Goal: Register for event/course: Sign up to attend an event or enroll in a course

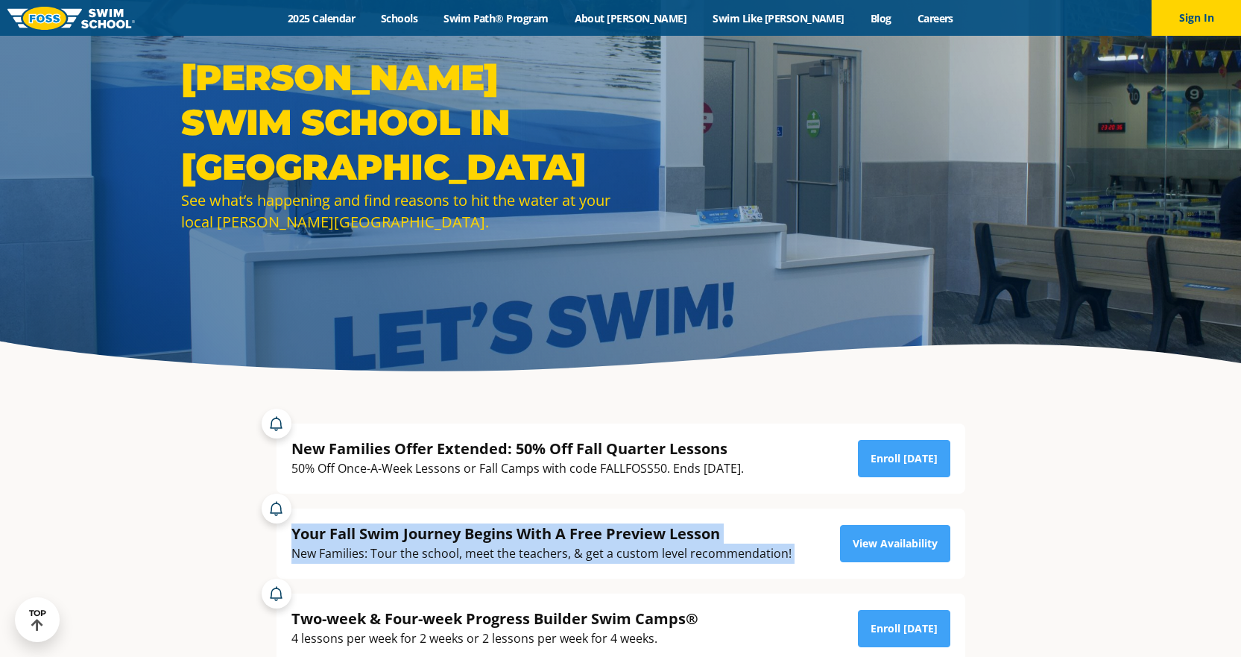
drag, startPoint x: 1158, startPoint y: 450, endPoint x: 1160, endPoint y: 509, distance: 58.9
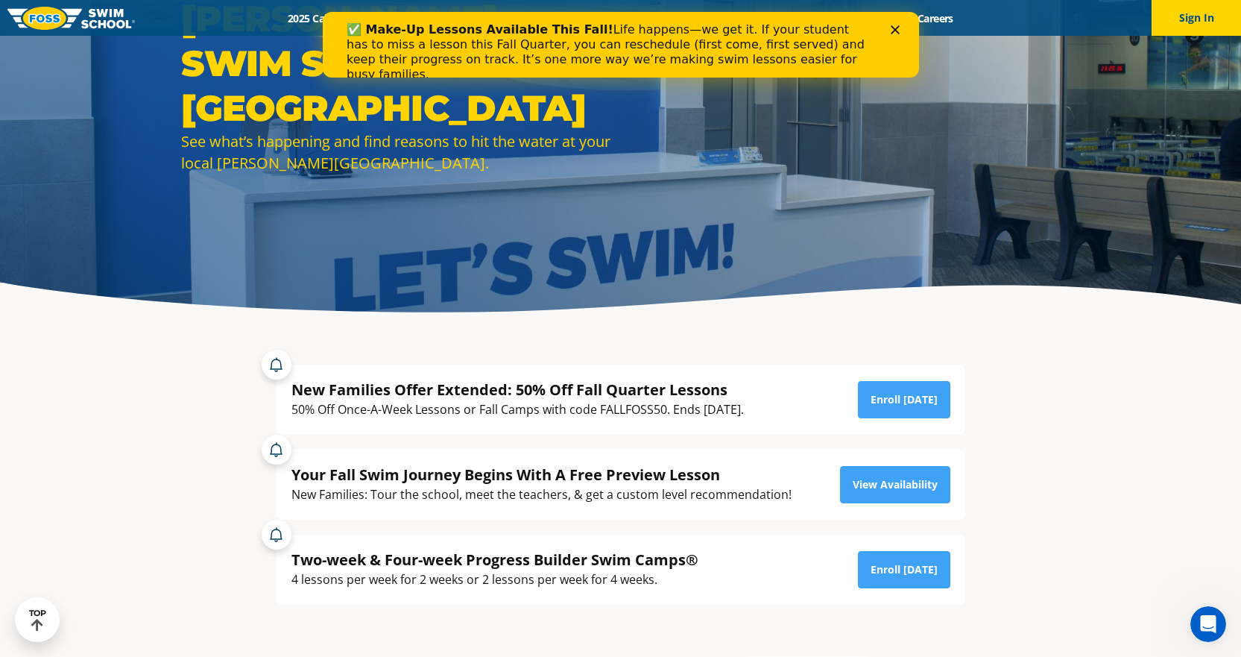
scroll to position [224, 0]
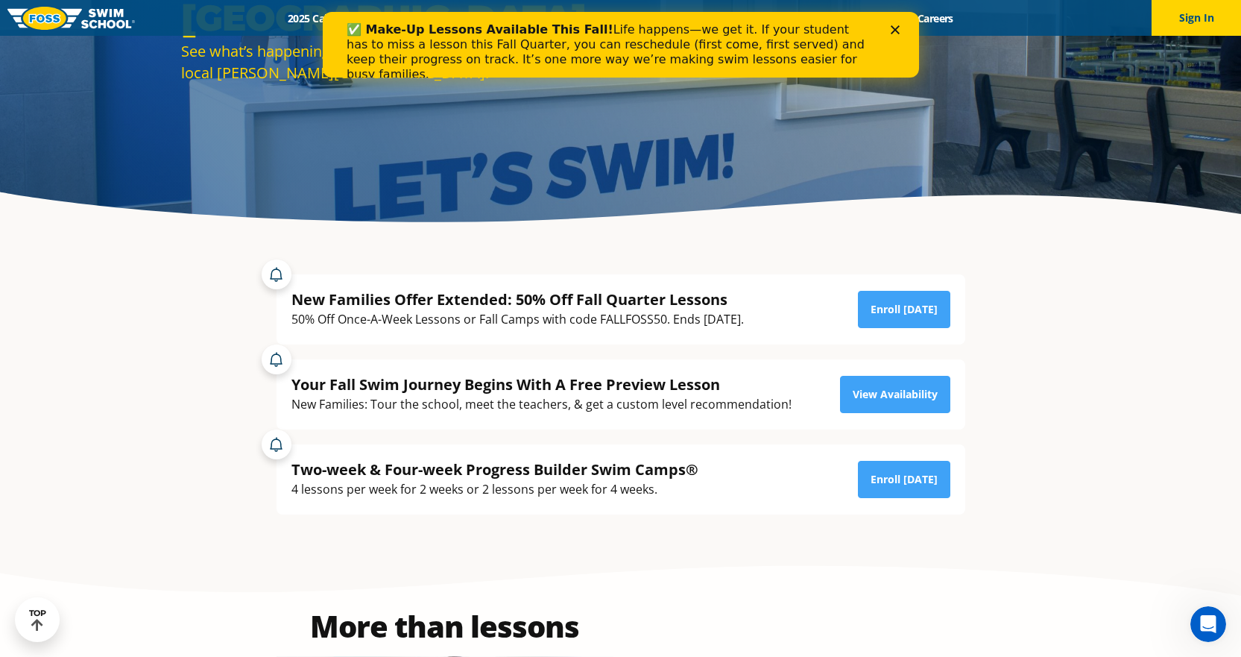
drag, startPoint x: 1129, startPoint y: 459, endPoint x: 1128, endPoint y: 494, distance: 35.1
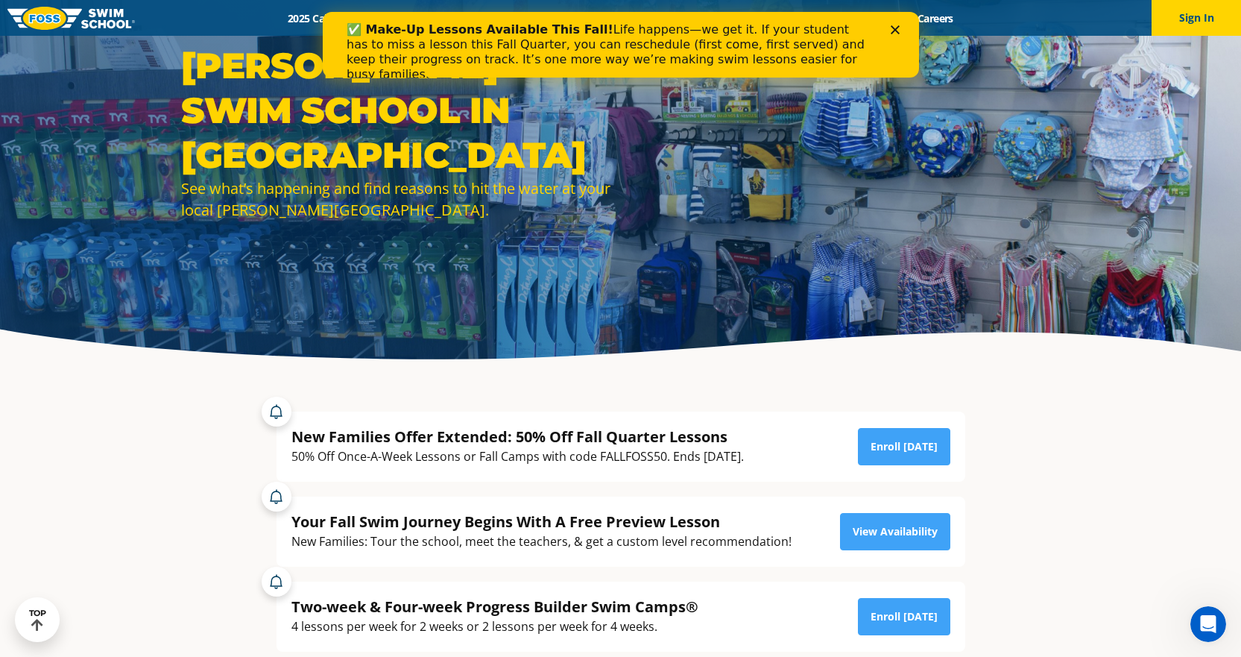
scroll to position [0, 0]
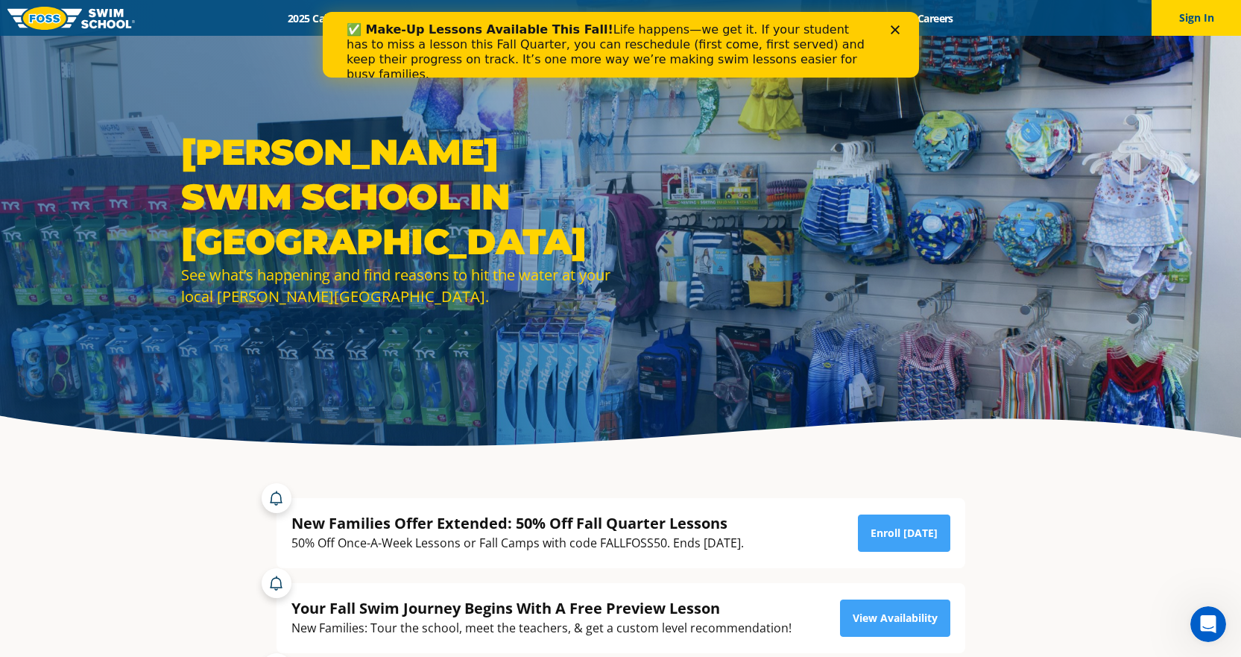
click at [898, 35] on div "✅ Make-Up Lessons Available This Fall! Life happens—we get it. If your student …" at bounding box center [620, 52] width 597 height 69
click at [896, 29] on icon "Close" at bounding box center [894, 29] width 9 height 9
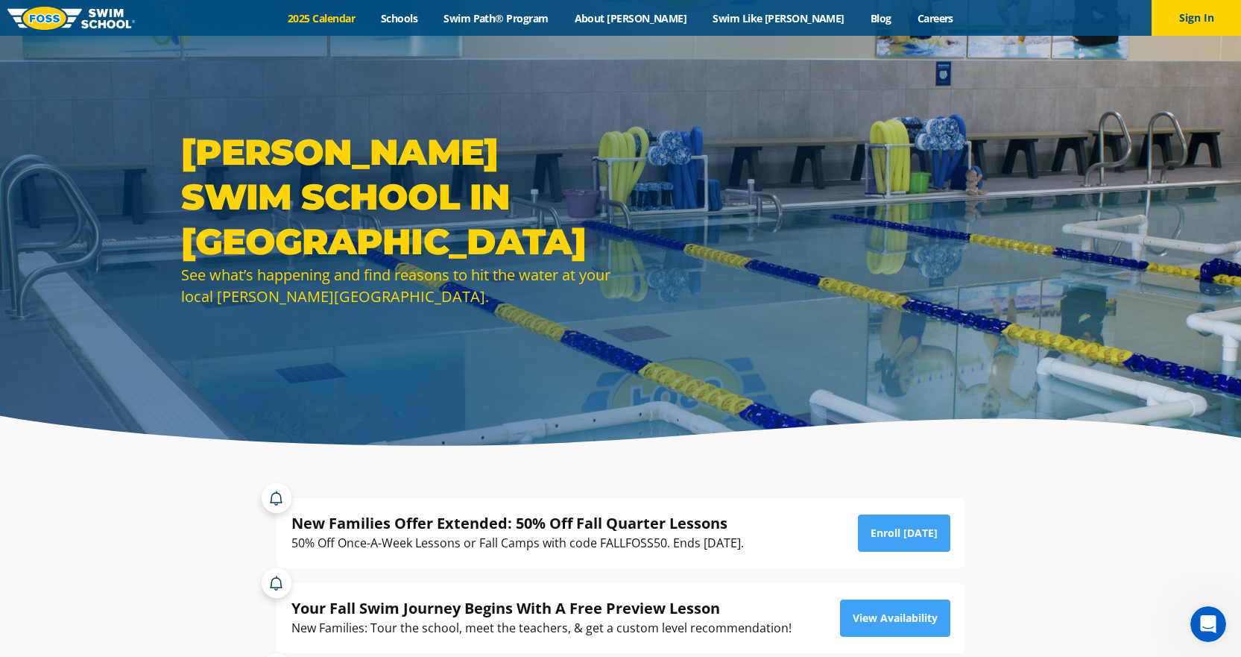
click at [368, 22] on link "2025 Calendar" at bounding box center [321, 18] width 93 height 14
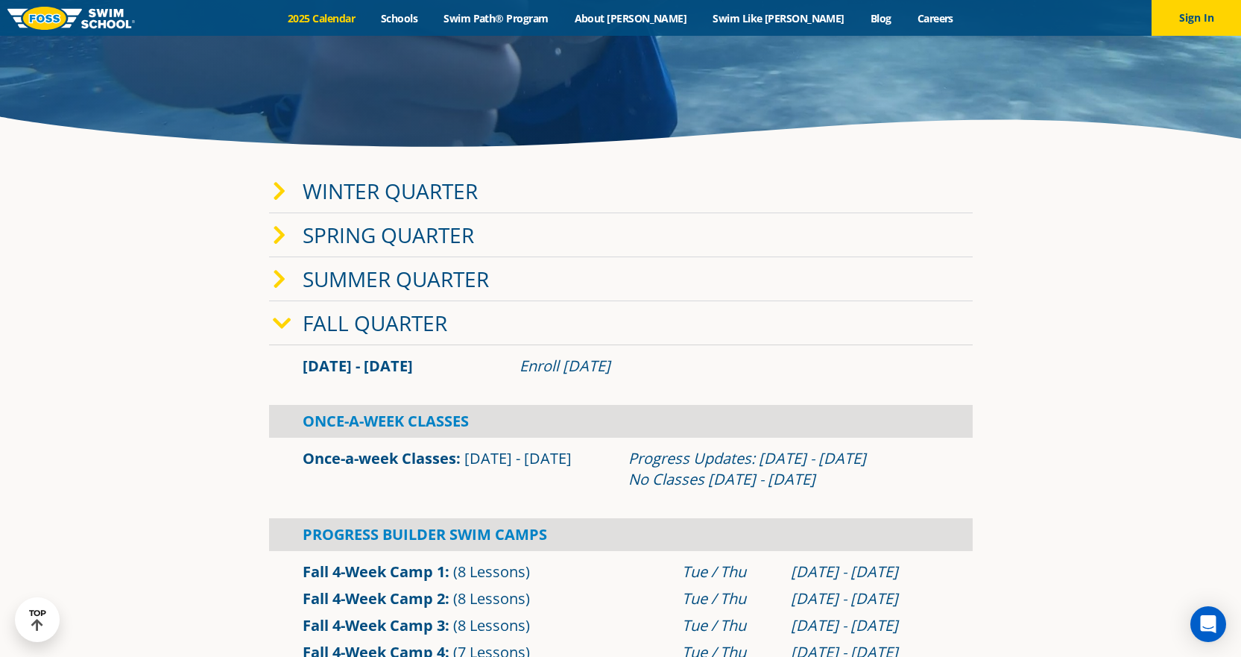
scroll to position [298, 0]
click at [306, 195] on link "Winter Quarter" at bounding box center [390, 191] width 175 height 28
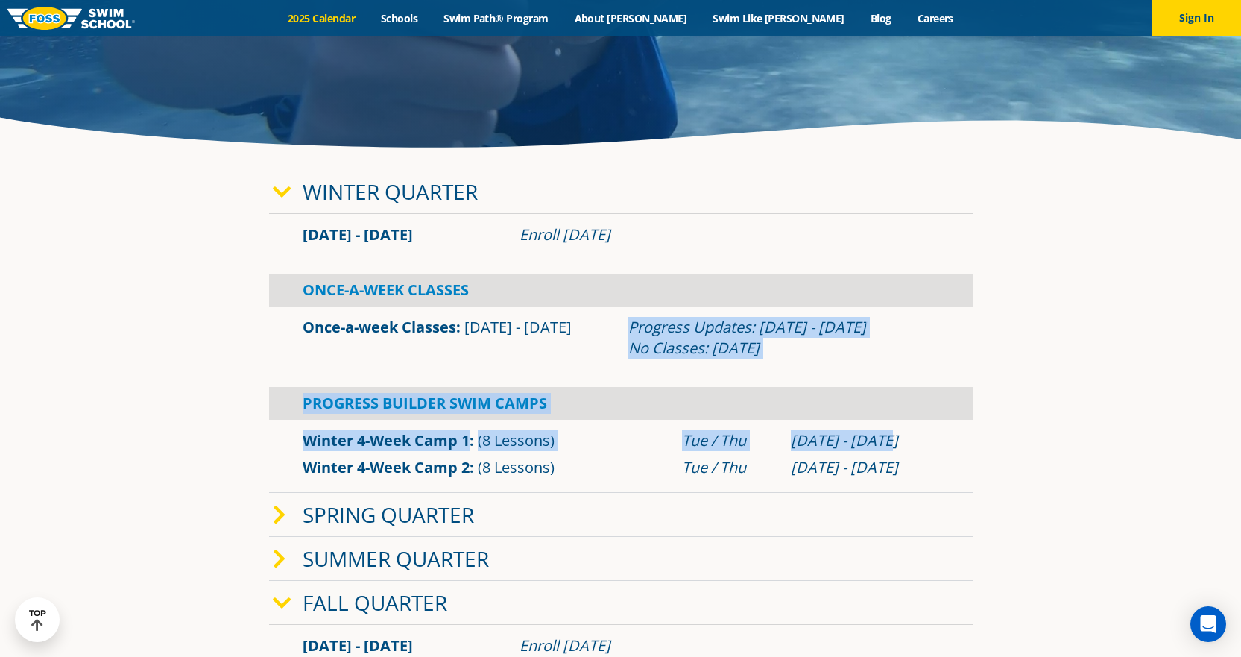
drag, startPoint x: 1086, startPoint y: 394, endPoint x: 1089, endPoint y: 427, distance: 33.6
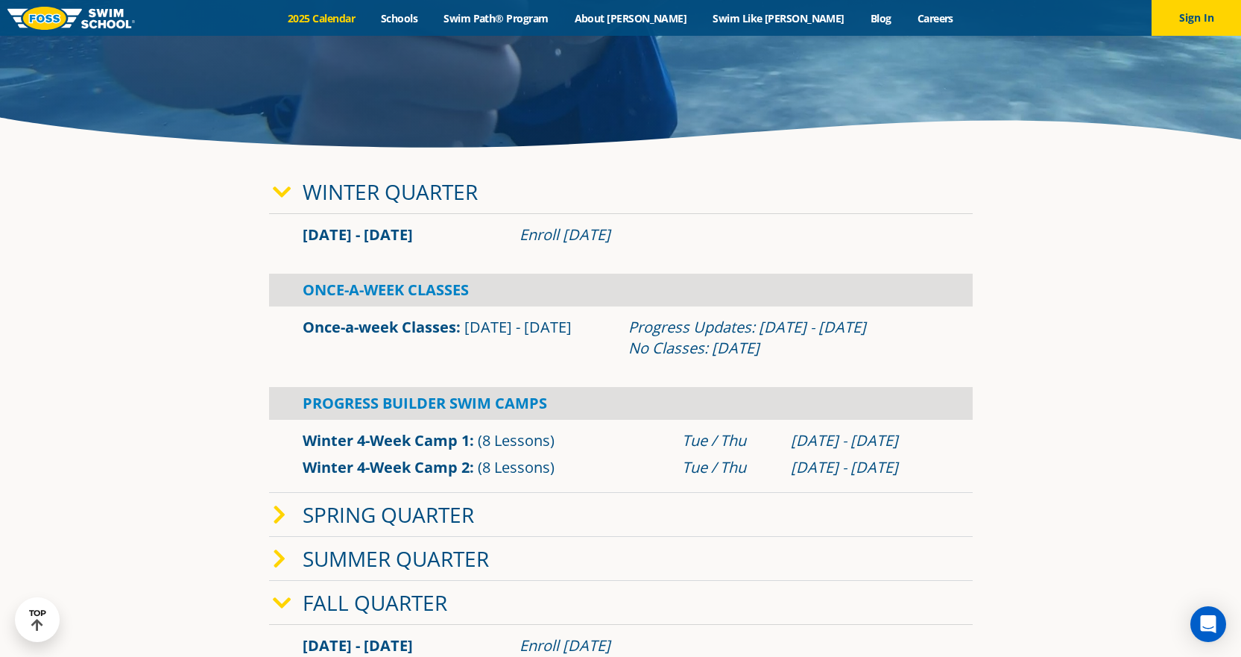
click at [432, 444] on link "Winter 4-Week Camp 1" at bounding box center [386, 440] width 167 height 20
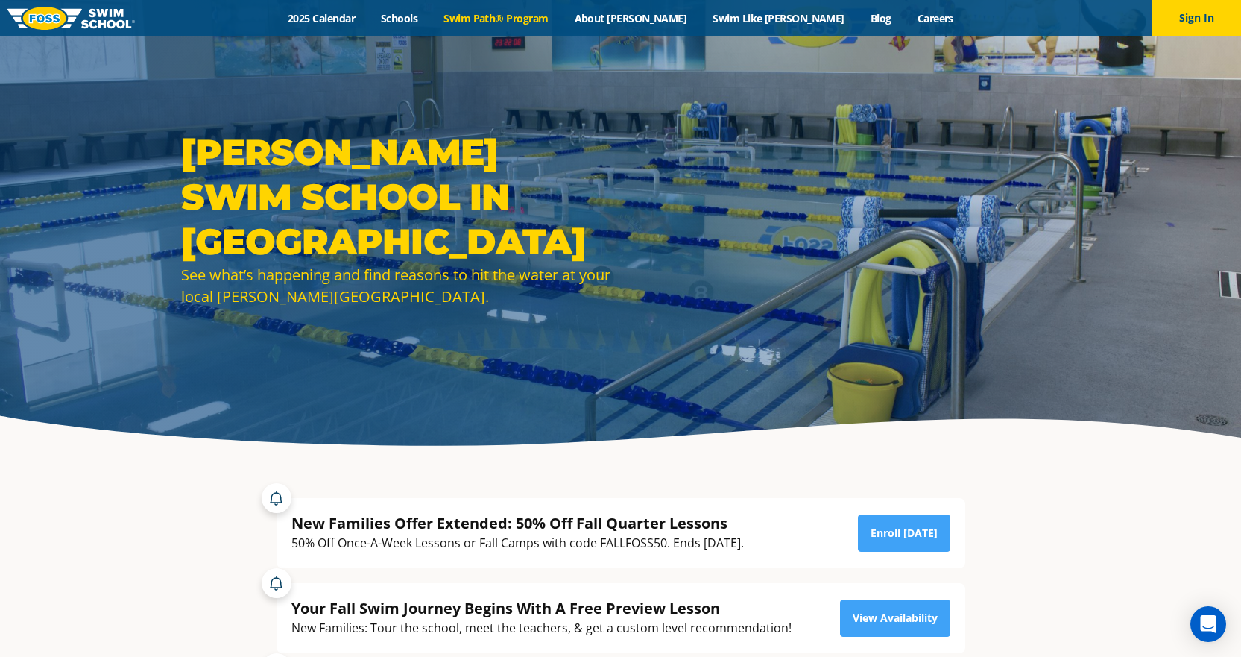
click at [529, 16] on link "Swim Path® Program" at bounding box center [496, 18] width 130 height 14
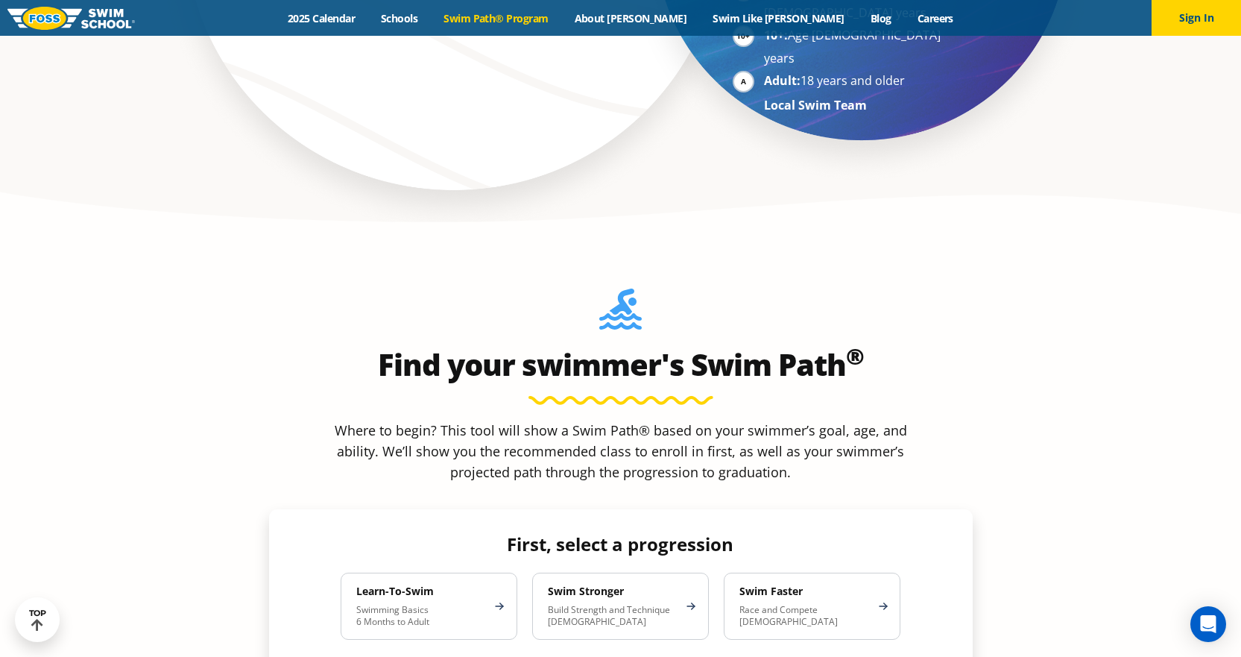
scroll to position [1193, 0]
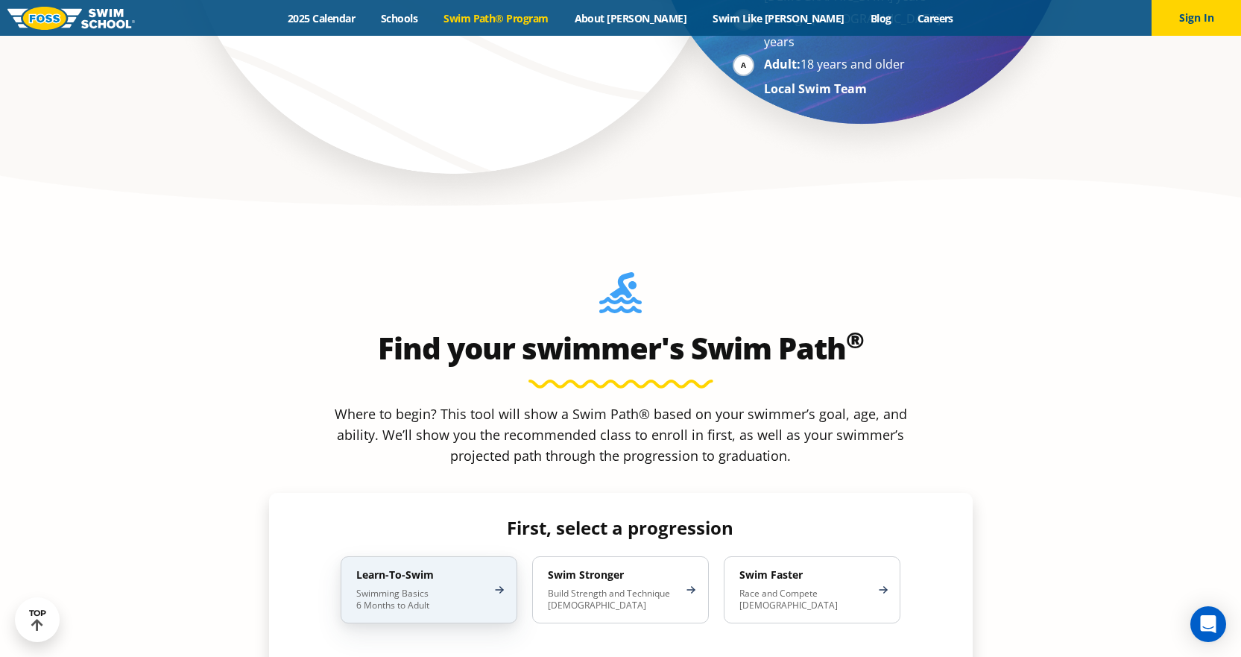
click at [432, 568] on h4 "Learn-To-Swim" at bounding box center [421, 574] width 130 height 13
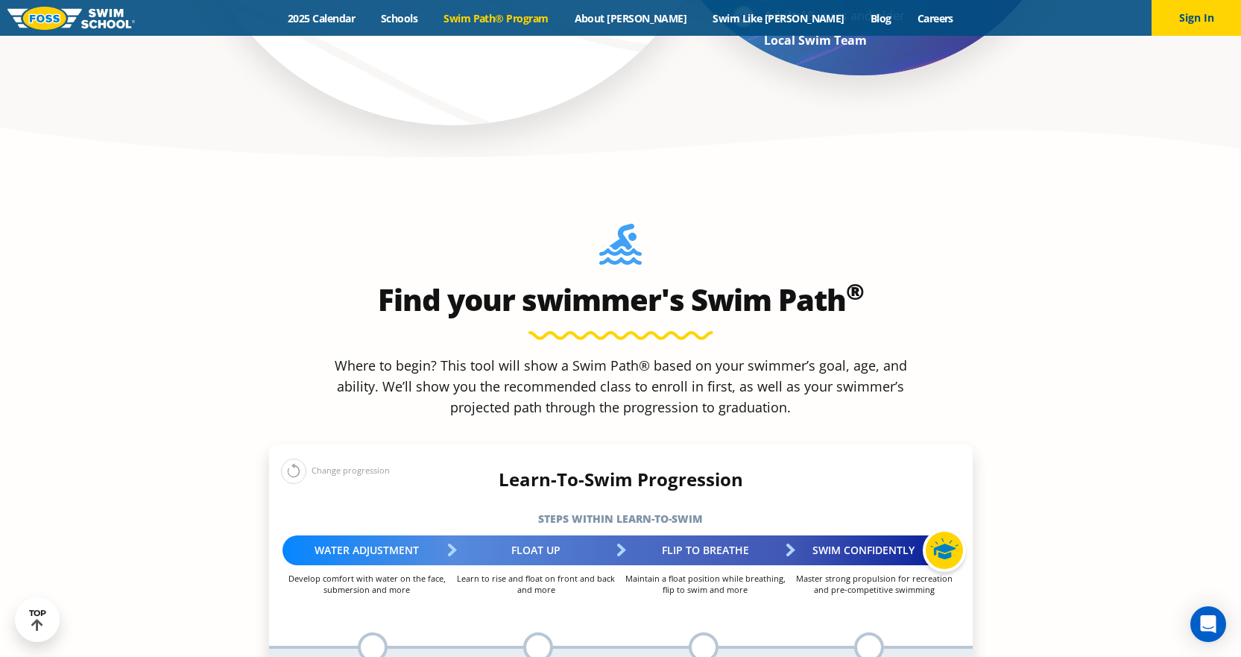
scroll to position [1417, 0]
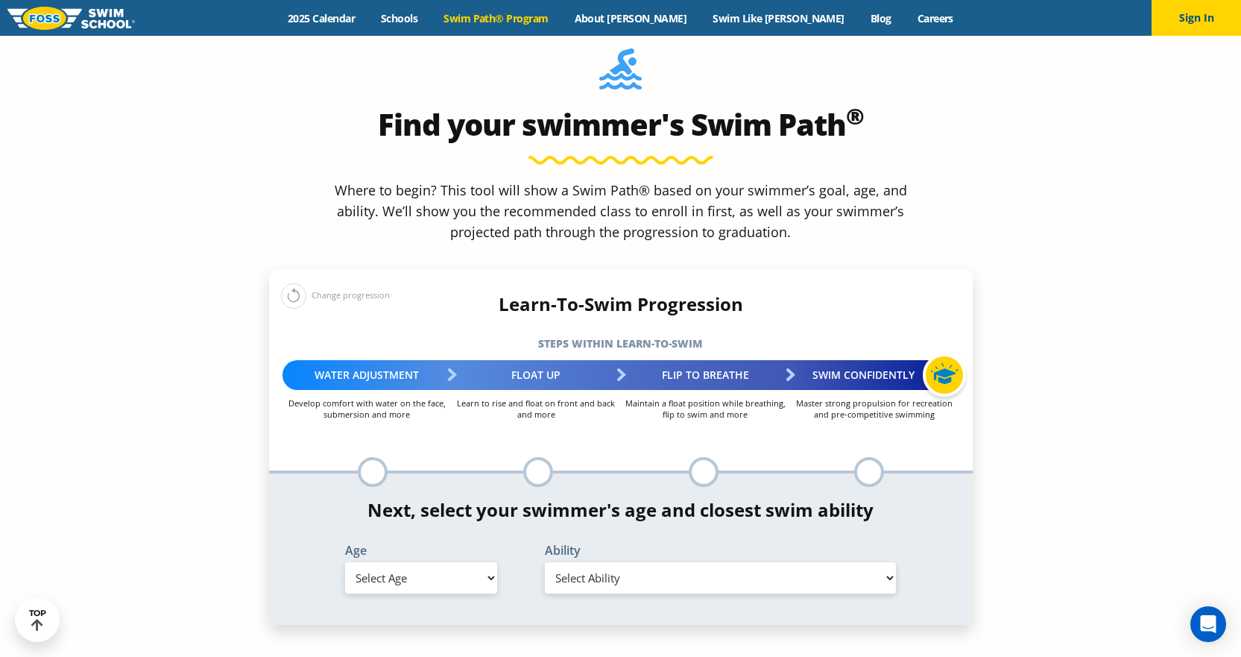
click at [477, 562] on select "Select Age 6 months - 1 year 1 year 2 years 3 years 4 years 5 years 6 years 7 y…" at bounding box center [421, 577] width 152 height 31
select select "2-years"
click at [345, 562] on select "Select Age 6 months - 1 year 1 year 2 years 3 years 4 years 5 years 6 years 7 y…" at bounding box center [421, 577] width 152 height 31
click at [731, 562] on select "Select Ability First in-water experience Comfortable with water poured over the…" at bounding box center [721, 577] width 352 height 31
select select "2-years-comfortable-with-water-poured-over-face-eyes-and-ears-and-with-ears-in-…"
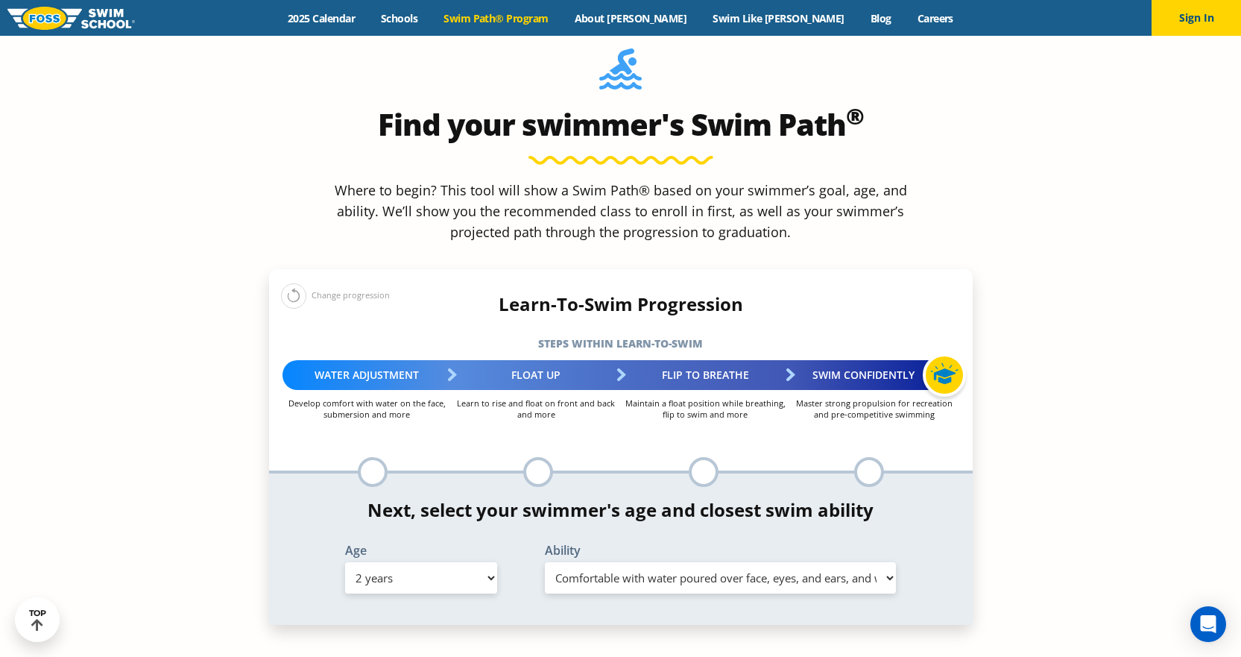
click at [545, 562] on select "Select Ability First in-water experience Comfortable with water poured over the…" at bounding box center [721, 577] width 352 height 31
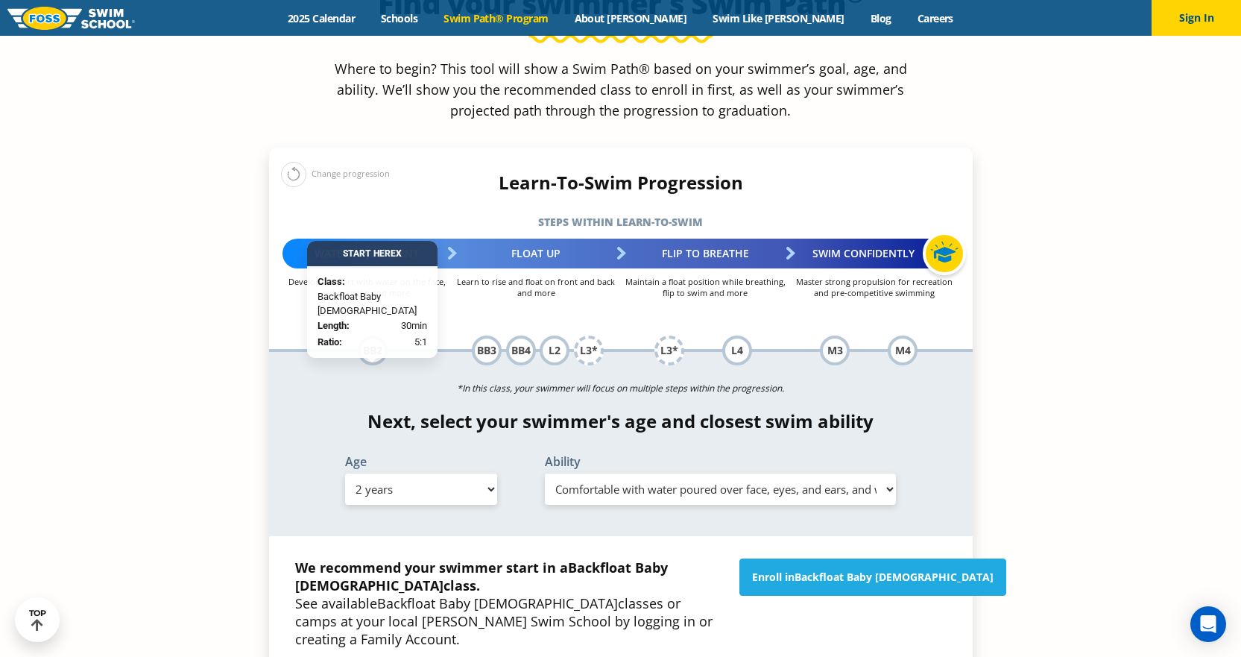
scroll to position [1566, 0]
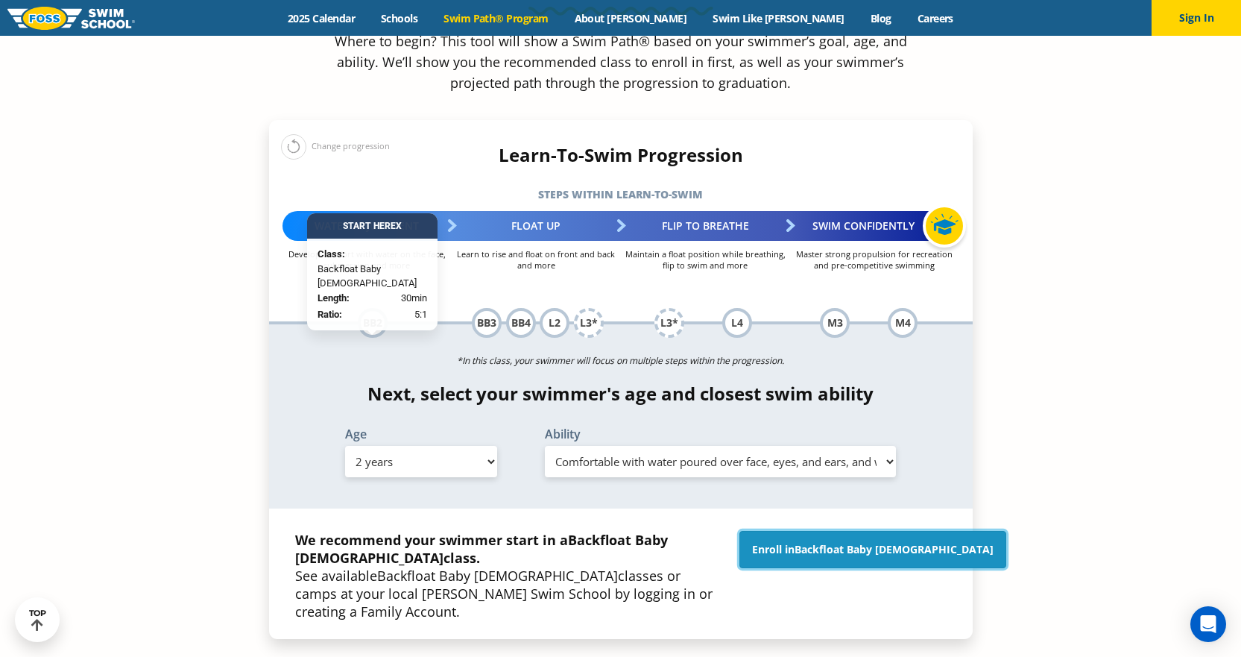
click at [827, 531] on link "Enroll in Backfloat Baby 2" at bounding box center [873, 549] width 267 height 37
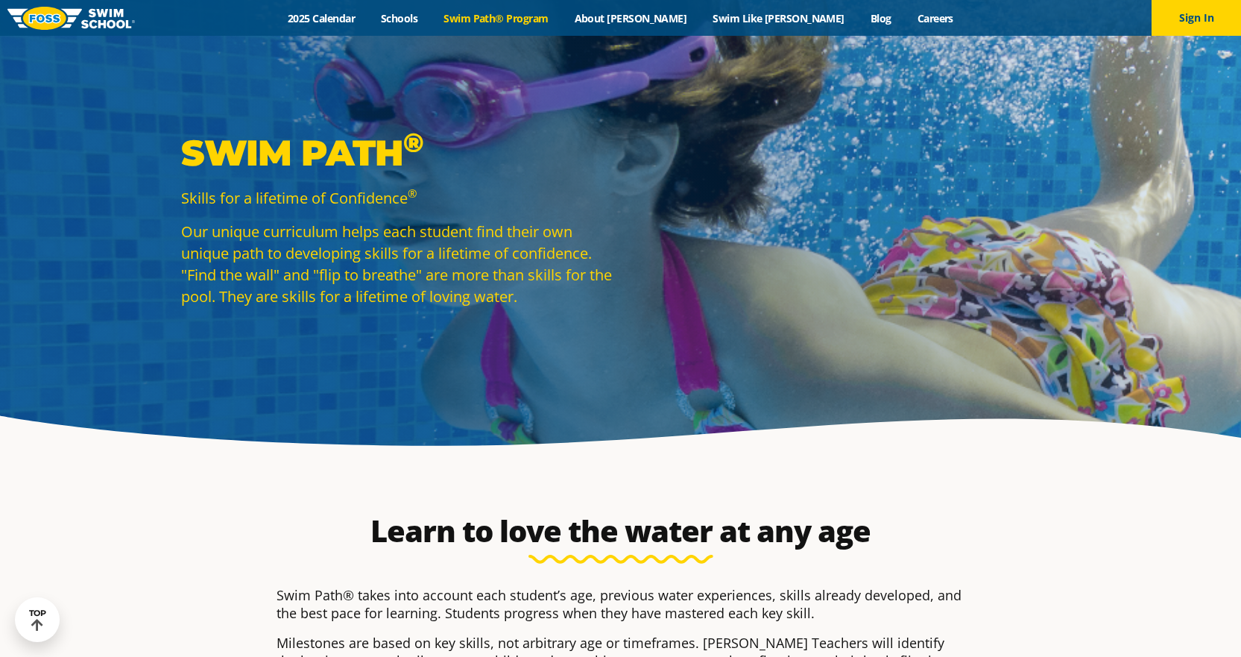
select select "2-years"
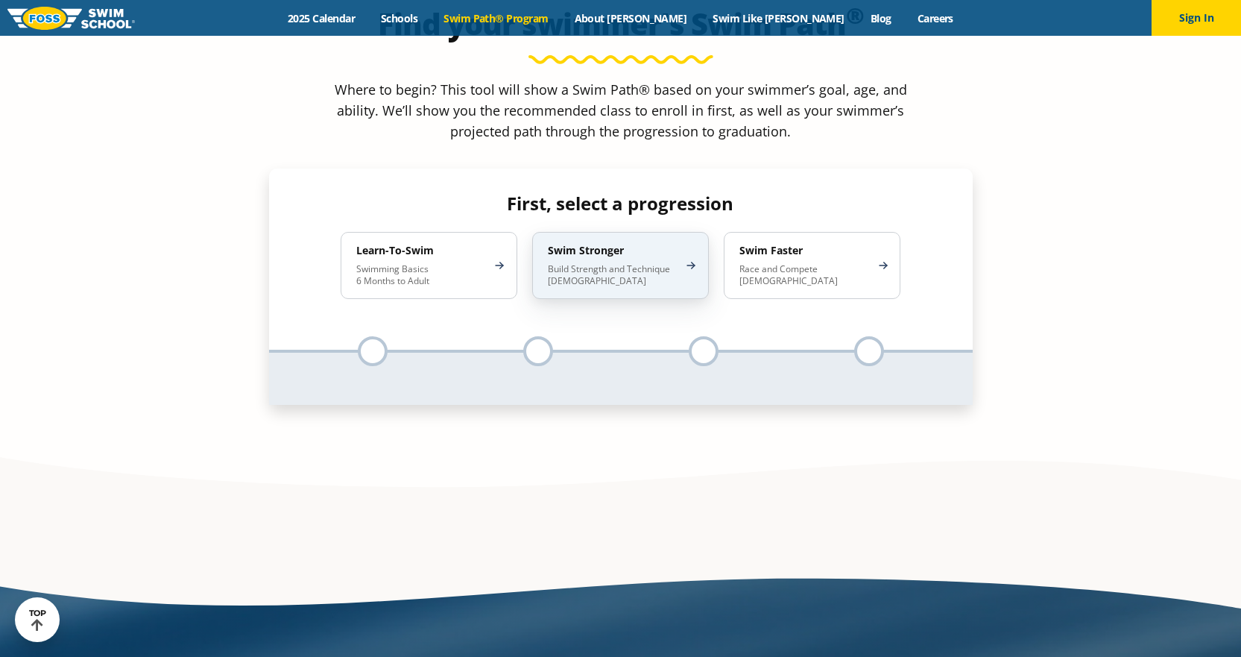
scroll to position [1491, 0]
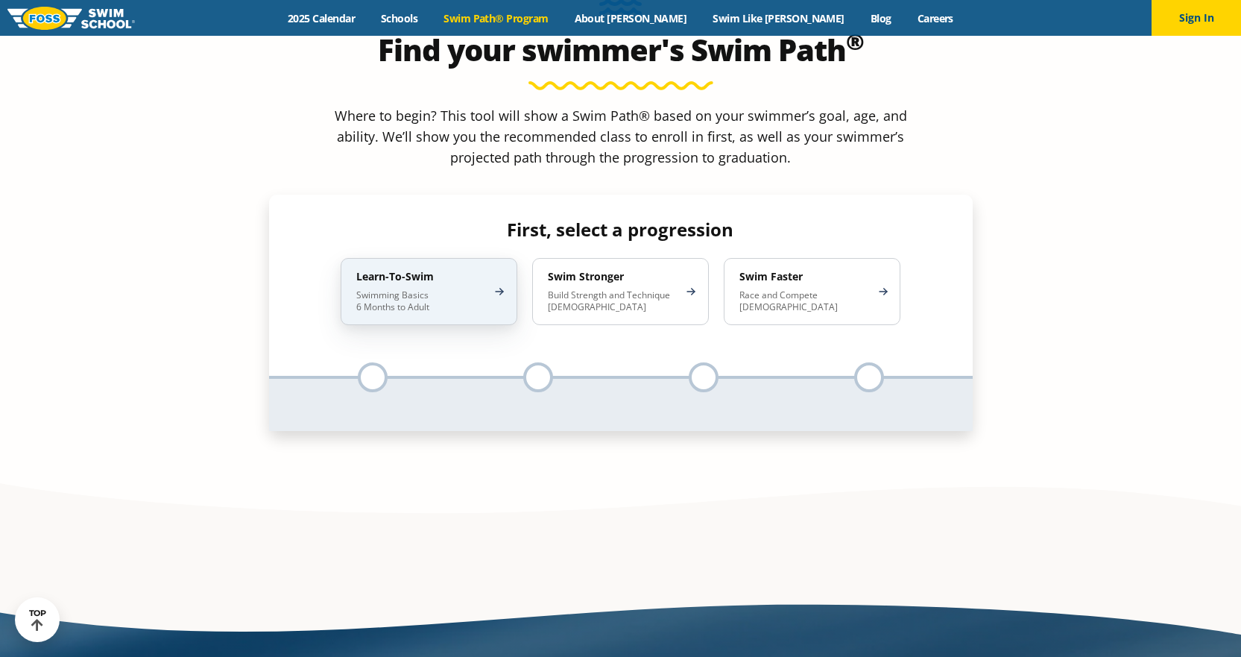
click at [459, 289] on p "Swimming Basics 6 Months to Adult" at bounding box center [421, 301] width 130 height 24
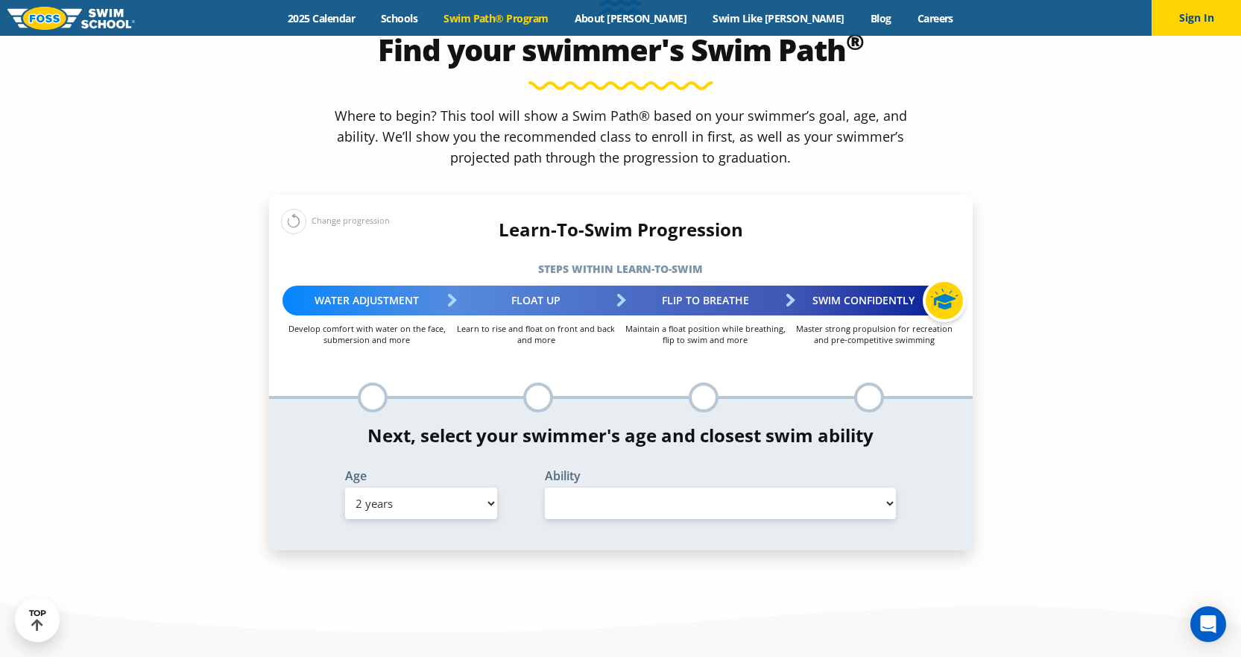
click at [693, 488] on select "Select Ability" at bounding box center [721, 503] width 352 height 31
select select "false"
click at [545, 488] on select "Select Ability" at bounding box center [721, 503] width 352 height 31
drag, startPoint x: 928, startPoint y: 536, endPoint x: 523, endPoint y: 354, distance: 443.2
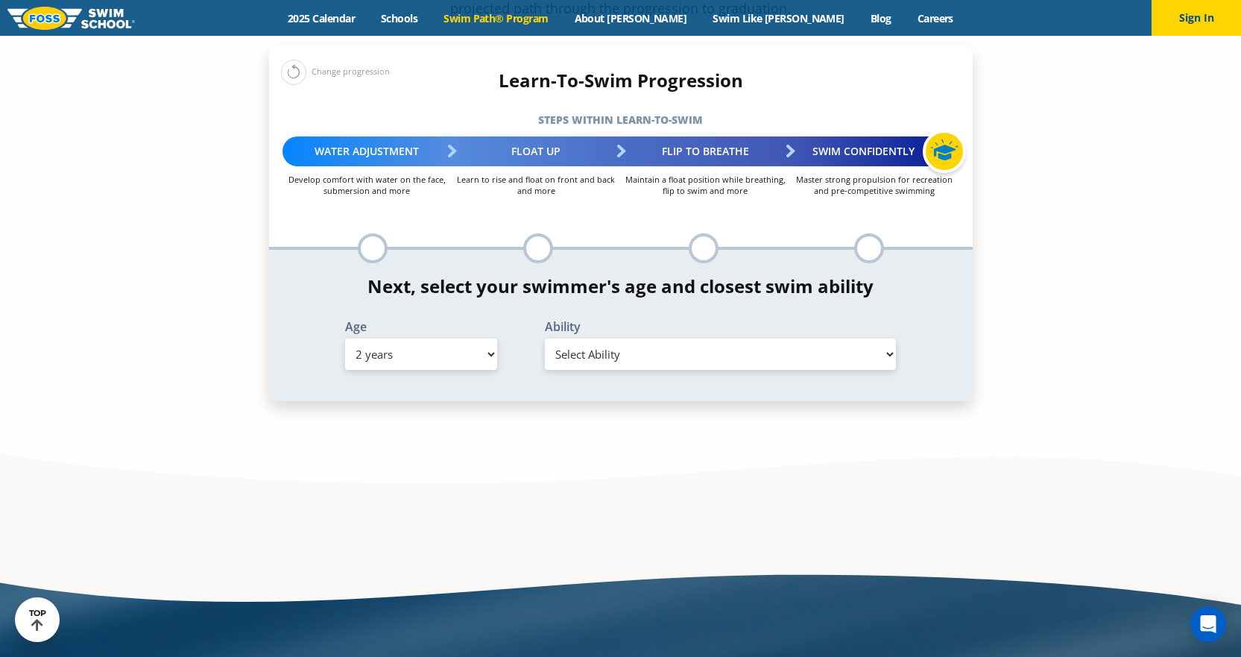
click at [974, 332] on div "Find your swimmer's Swim Path ® Where to begin? This tool will show a Swim Path…" at bounding box center [621, 113] width 719 height 681
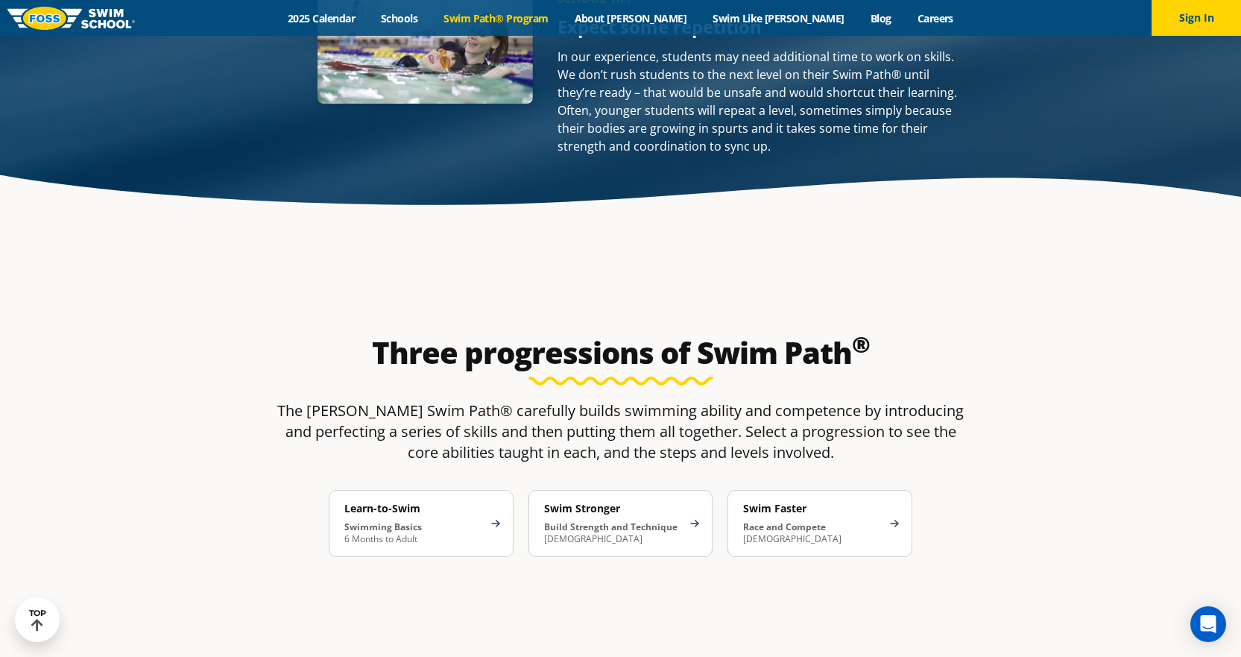
scroll to position [2461, 0]
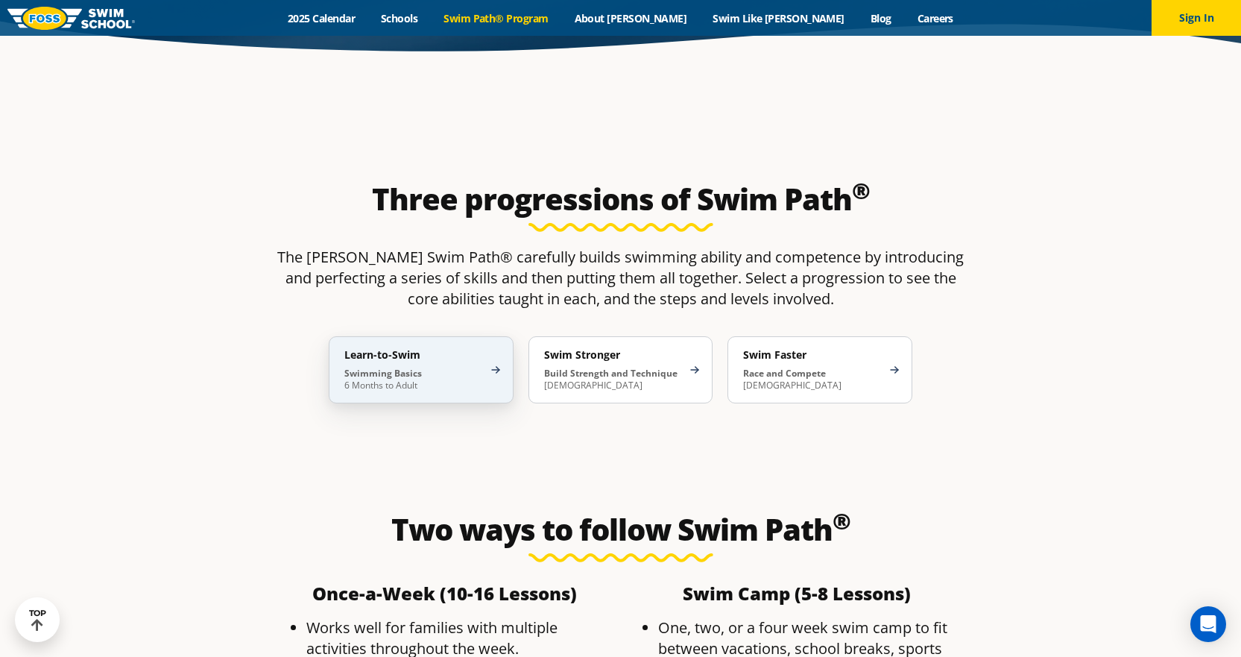
click at [459, 368] on p "Swimming Basics 6 Months to Adult" at bounding box center [413, 380] width 139 height 24
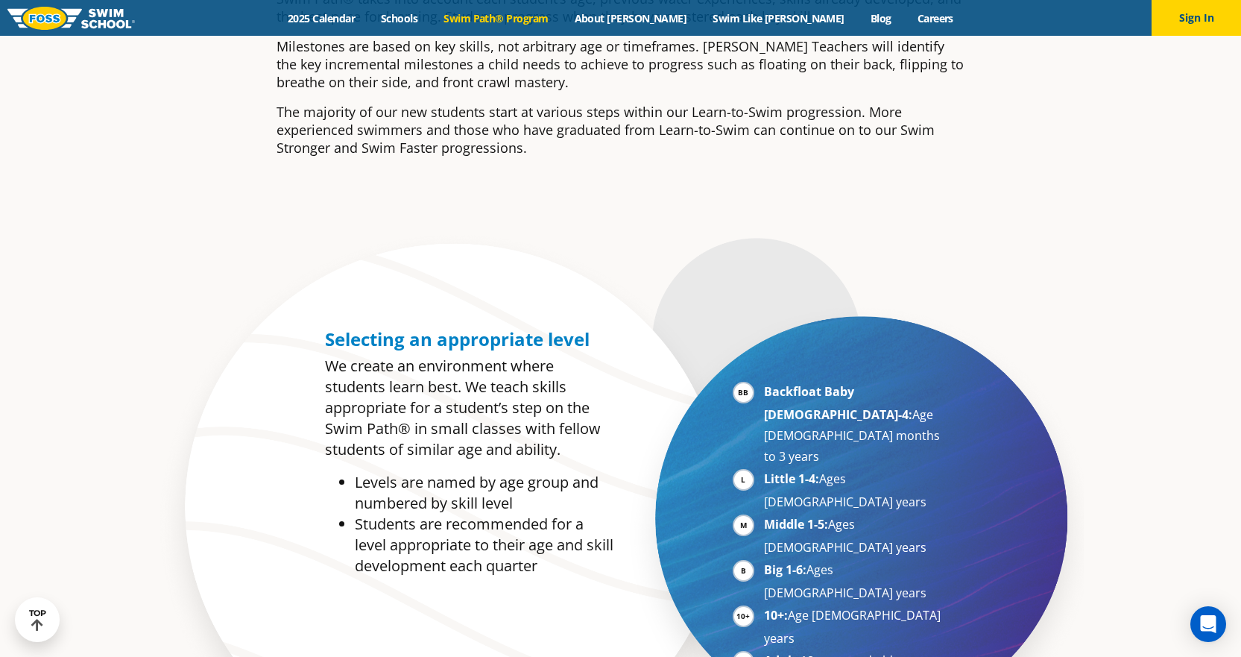
scroll to position [75, 0]
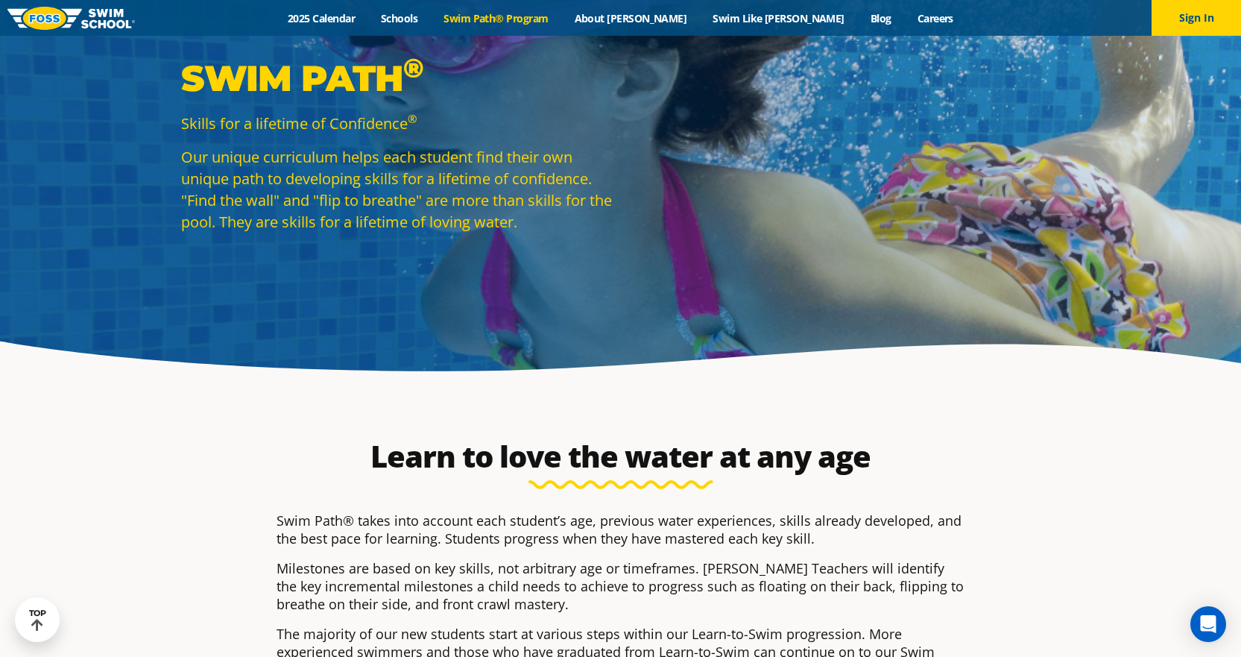
click at [549, 18] on link "Swim Path® Program" at bounding box center [496, 18] width 130 height 14
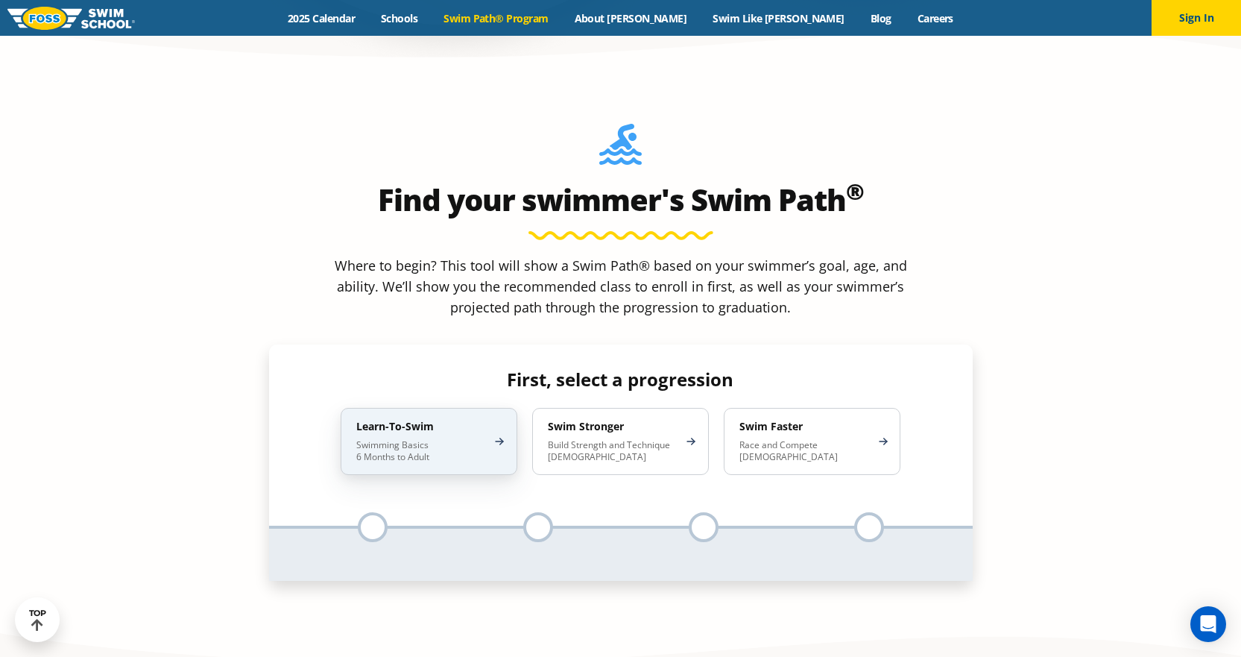
scroll to position [1342, 0]
click at [447, 407] on div "Learn-To-Swim Swimming Basics 6 Months to Adult" at bounding box center [429, 440] width 177 height 67
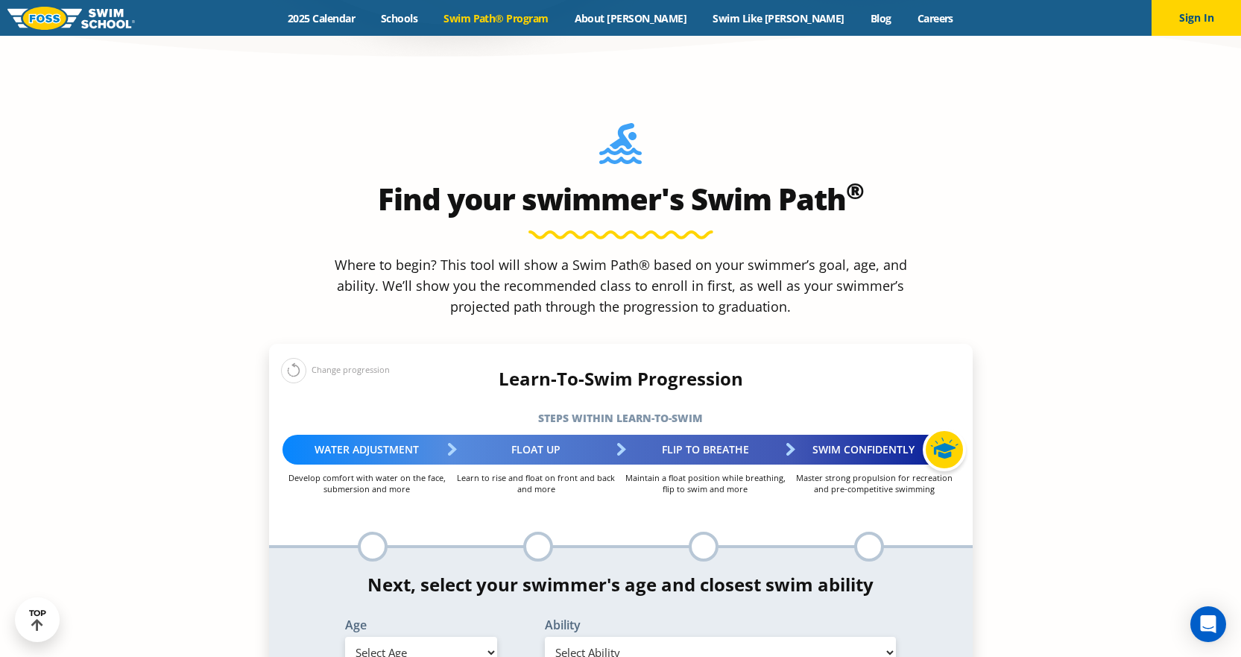
click at [626, 637] on select "Select Ability" at bounding box center [721, 652] width 352 height 31
click at [445, 637] on select "Select Age [DEMOGRAPHIC_DATA] months - 1 year 1 year 2 years 3 years 4 years 5 …" at bounding box center [421, 652] width 152 height 31
select select "2-years"
click at [345, 637] on select "Select Age [DEMOGRAPHIC_DATA] months - 1 year 1 year 2 years 3 years 4 years 5 …" at bounding box center [421, 652] width 152 height 31
click at [990, 544] on section "Find your swimmer's Swim Path ® Where to begin? This tool will show a Swim Path…" at bounding box center [620, 434] width 1241 height 726
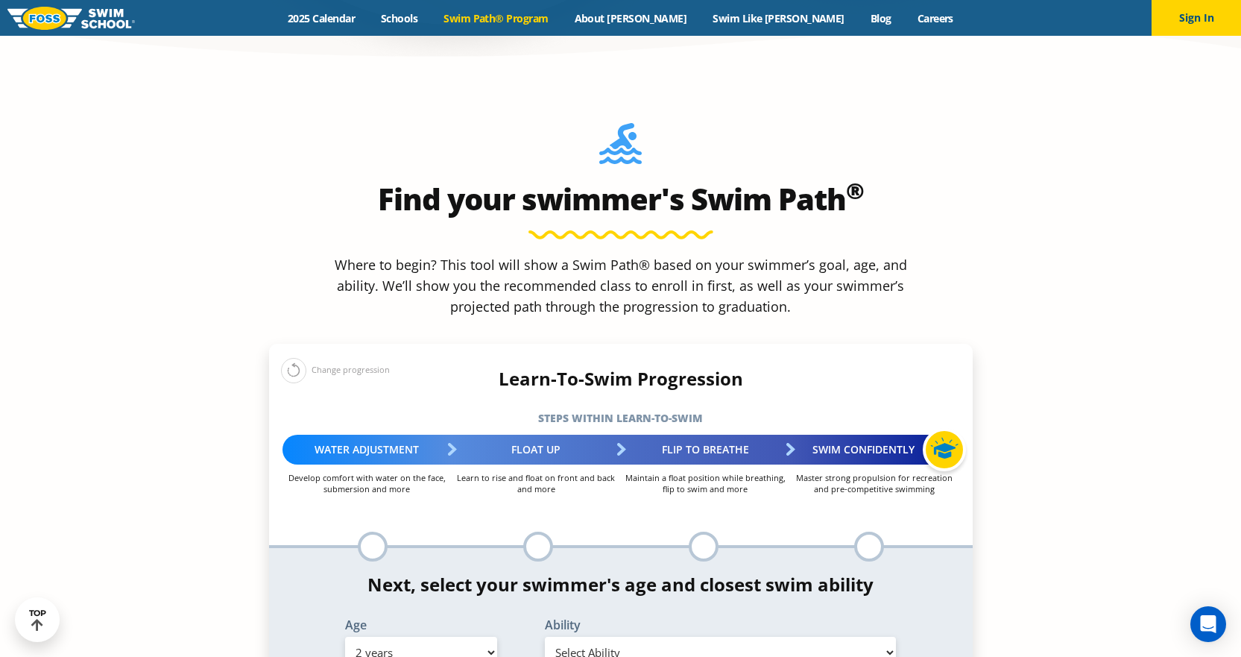
drag, startPoint x: 830, startPoint y: 522, endPoint x: 886, endPoint y: 522, distance: 55.9
click at [833, 637] on select "Select Ability First in-water experience Comfortable with water poured over the…" at bounding box center [721, 652] width 352 height 31
select select "2-years-comfortable-with-water-poured-over-face-eyes-and-ears-and-with-ears-in-…"
click at [545, 637] on select "Select Ability First in-water experience Comfortable with water poured over the…" at bounding box center [721, 652] width 352 height 31
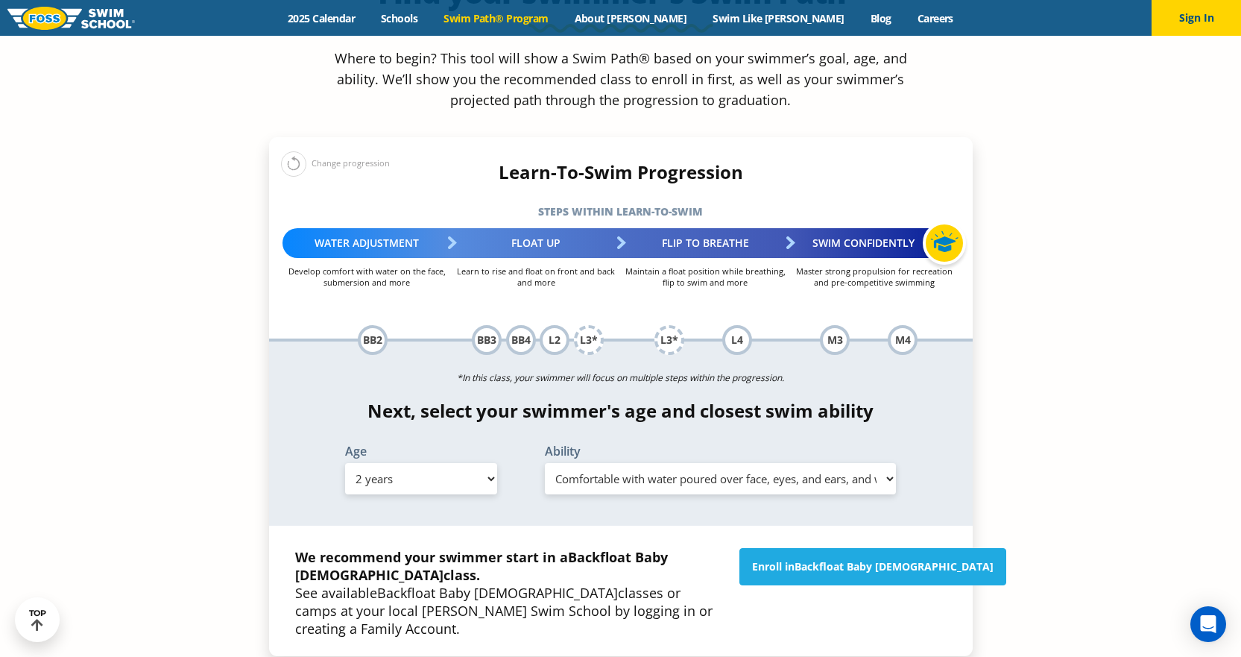
scroll to position [1566, 0]
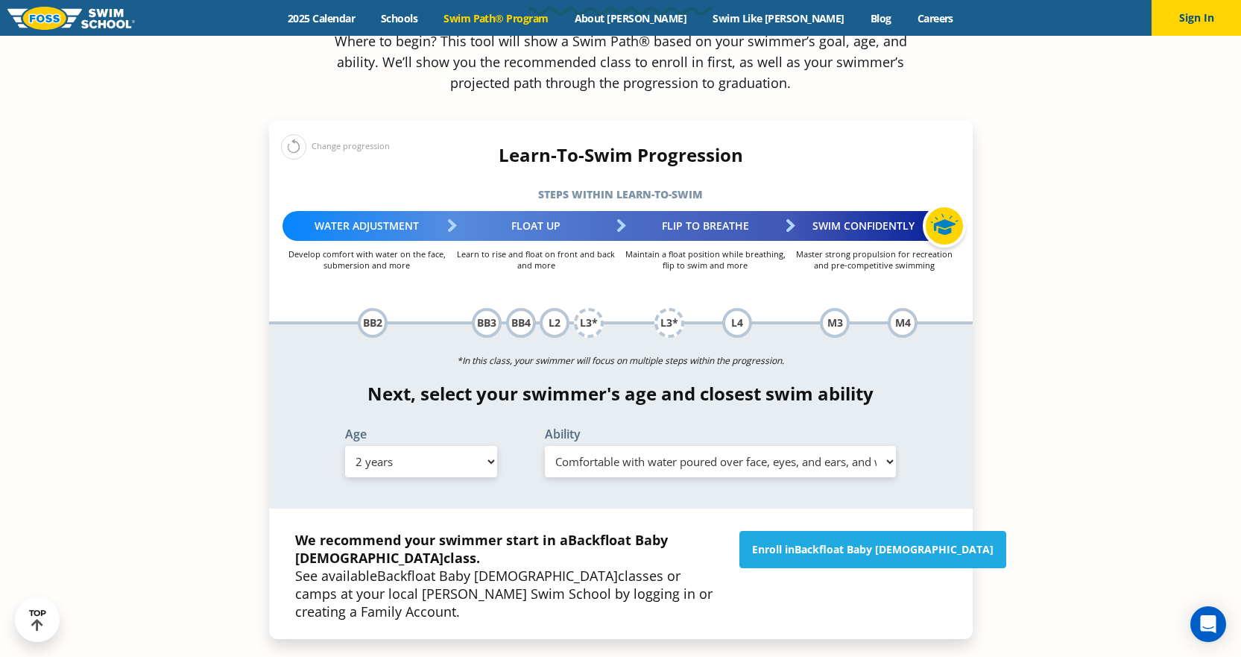
drag, startPoint x: 925, startPoint y: 449, endPoint x: 923, endPoint y: 439, distance: 9.9
click at [925, 531] on div "Enroll in Backfloat Baby [DEMOGRAPHIC_DATA]" at bounding box center [843, 575] width 222 height 89
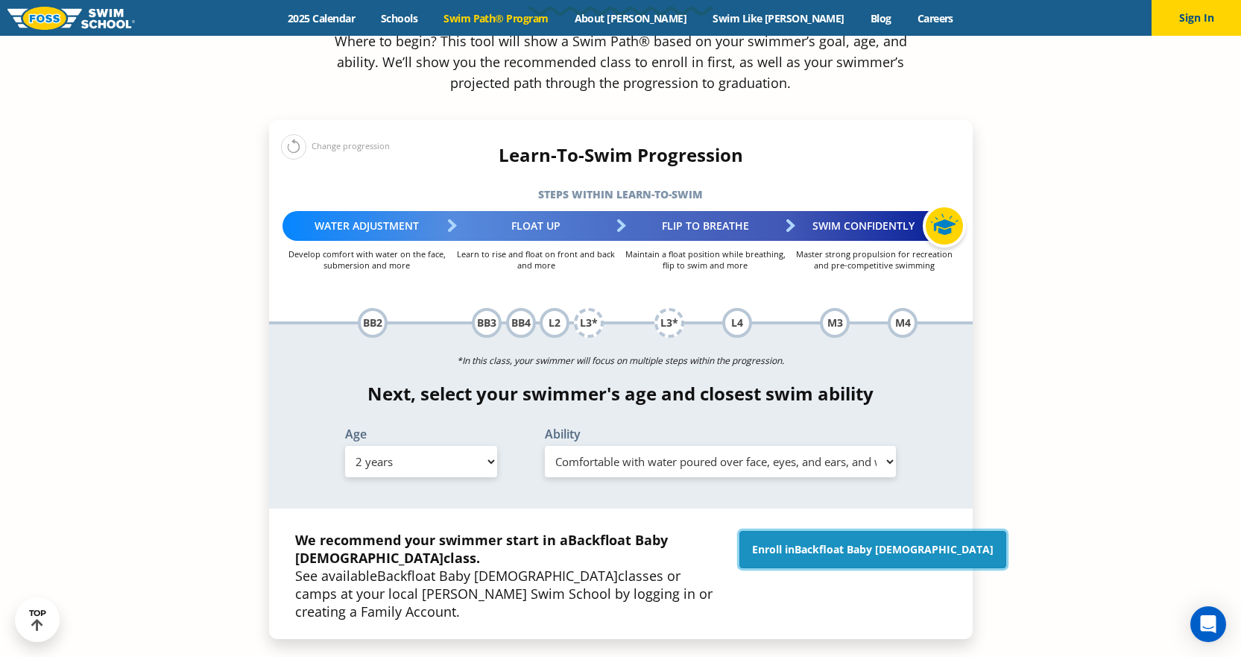
click at [916, 542] on span "Backfloat Baby [DEMOGRAPHIC_DATA]" at bounding box center [894, 549] width 199 height 14
